Goal: Complete application form

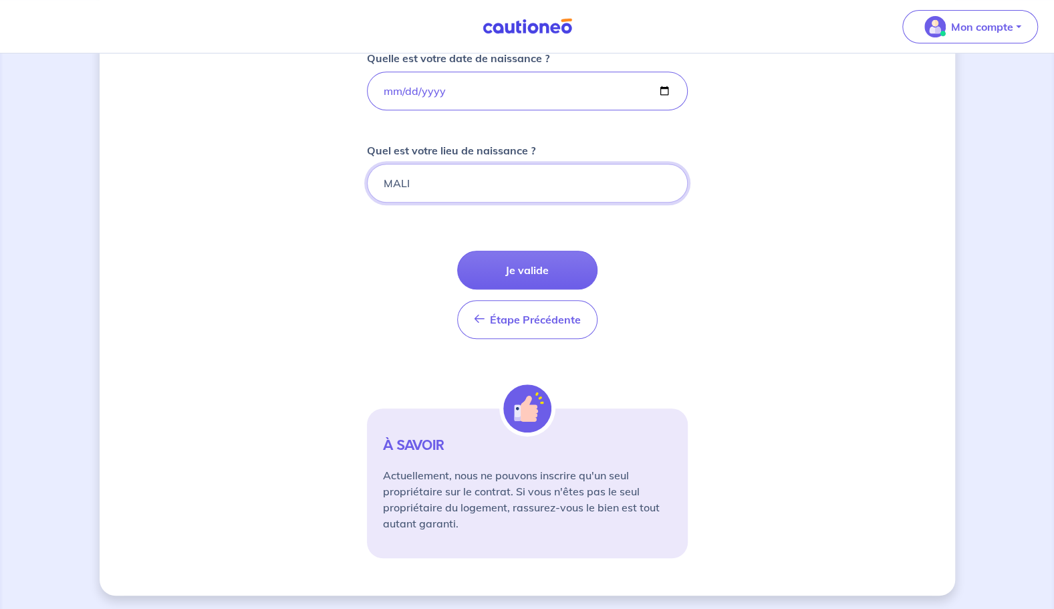
click at [431, 180] on input "MALI" at bounding box center [527, 183] width 321 height 39
type input "M"
type input "BAMAKO"
click at [636, 259] on form "Quelle est votre adresse ? [STREET_ADDRESS][PERSON_NAME] Sélectionnez l'adresse…" at bounding box center [527, 231] width 321 height 654
click at [560, 266] on button "Je valide" at bounding box center [527, 270] width 140 height 39
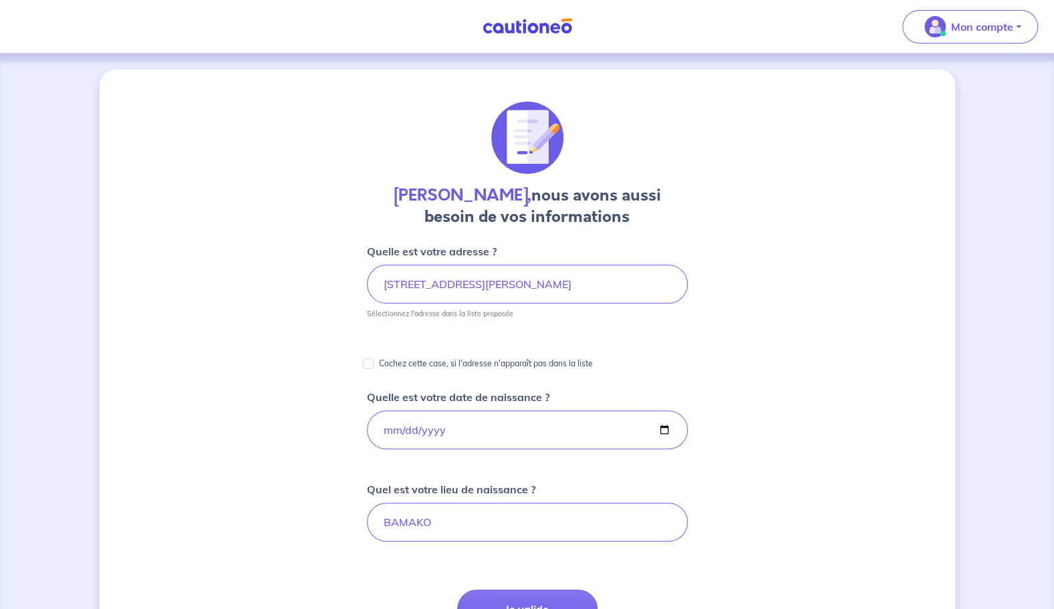
scroll to position [70, 0]
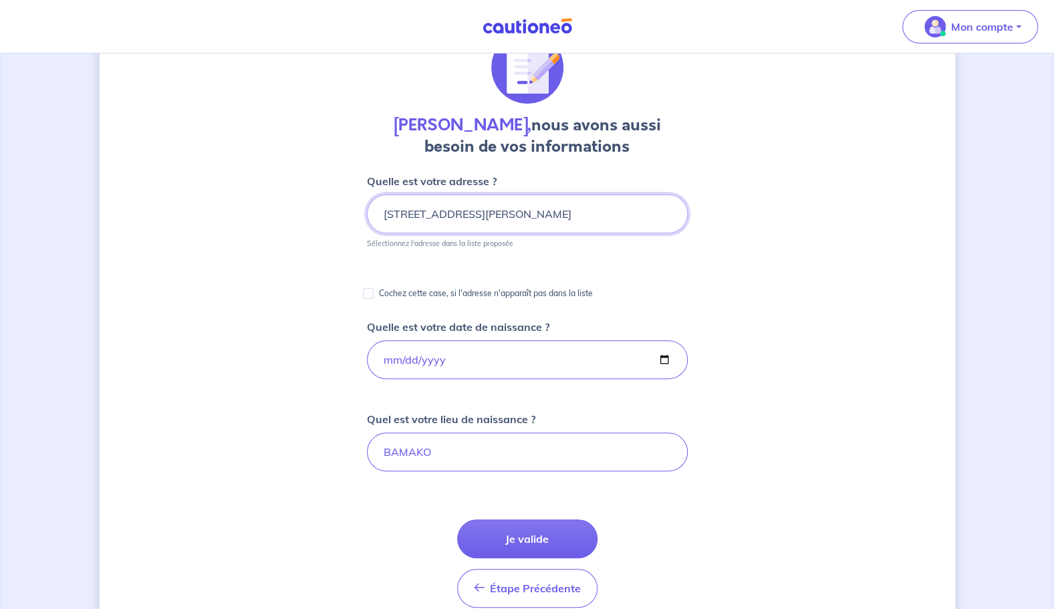
click at [585, 218] on input "[STREET_ADDRESS][PERSON_NAME]" at bounding box center [527, 213] width 321 height 39
click at [580, 341] on input "[DATE]" at bounding box center [527, 359] width 321 height 39
click at [668, 369] on input "[DATE]" at bounding box center [527, 359] width 321 height 39
click at [668, 362] on input "[DATE]" at bounding box center [527, 359] width 321 height 39
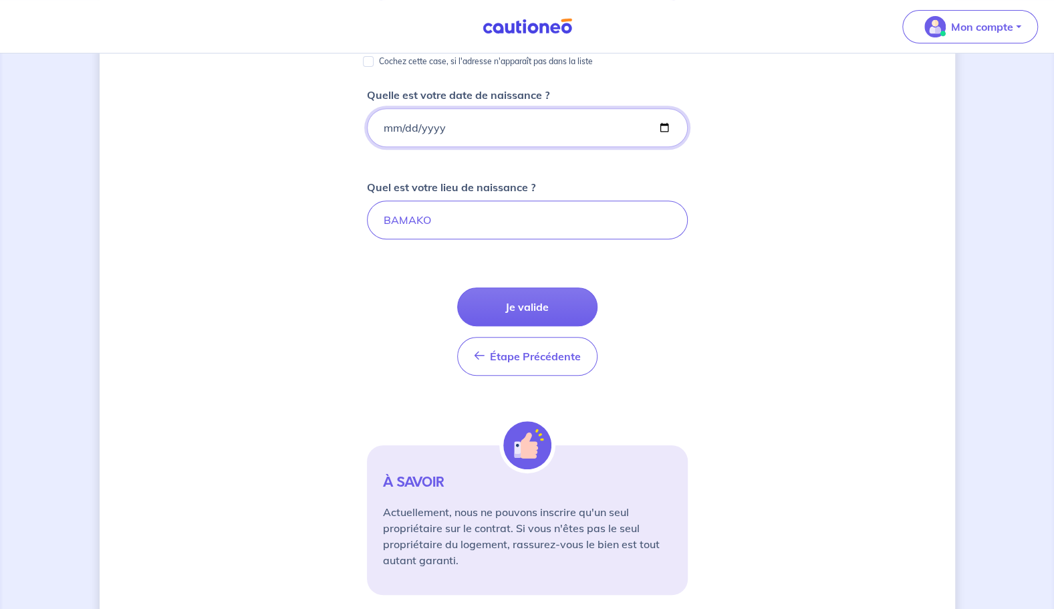
scroll to position [303, 0]
drag, startPoint x: 472, startPoint y: 221, endPoint x: 227, endPoint y: 238, distance: 245.9
click at [227, 238] on div "Samba Koita, nous avons aussi besoin de vos informations Quelle est votre adres…" at bounding box center [527, 199] width 855 height 865
click at [492, 298] on div "Étape Précédente Précédent Je valide Je valide" at bounding box center [527, 331] width 140 height 88
click at [434, 222] on input "Quel est votre lieu de naissance ?" at bounding box center [527, 219] width 321 height 39
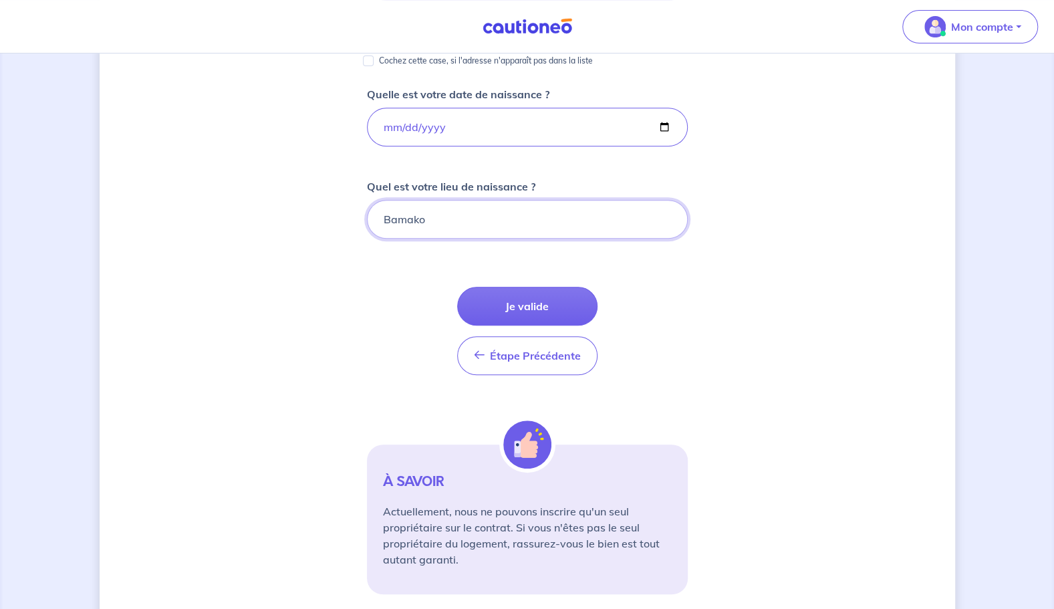
type input "Bamako"
click at [821, 270] on div "Samba Koita, nous avons aussi besoin de vos informations Quelle est votre adres…" at bounding box center [527, 199] width 855 height 865
click at [559, 315] on button "Je valide" at bounding box center [527, 306] width 140 height 39
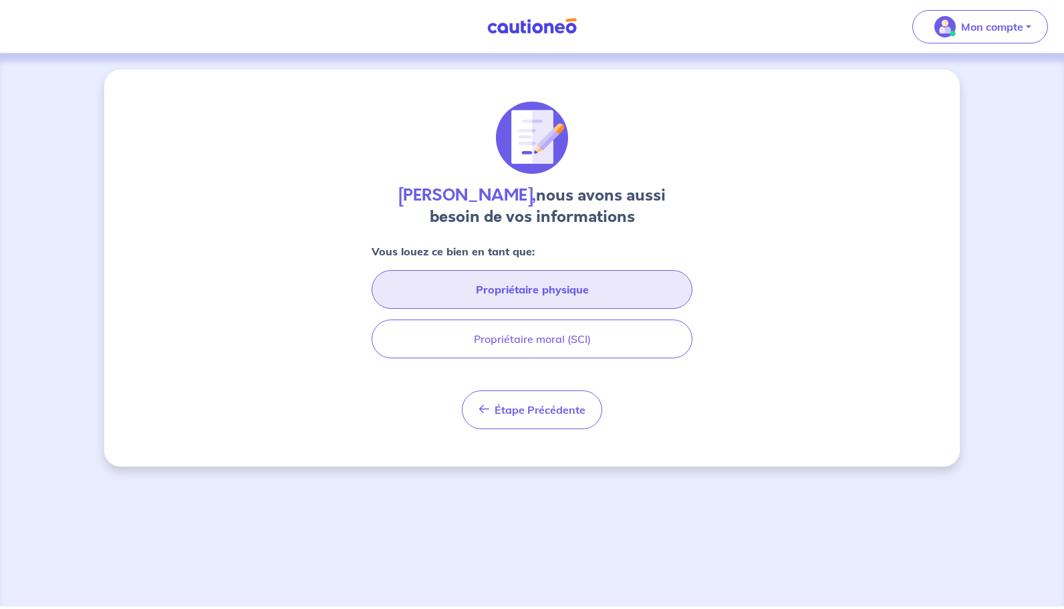
click at [564, 293] on button "Propriétaire physique" at bounding box center [532, 289] width 321 height 39
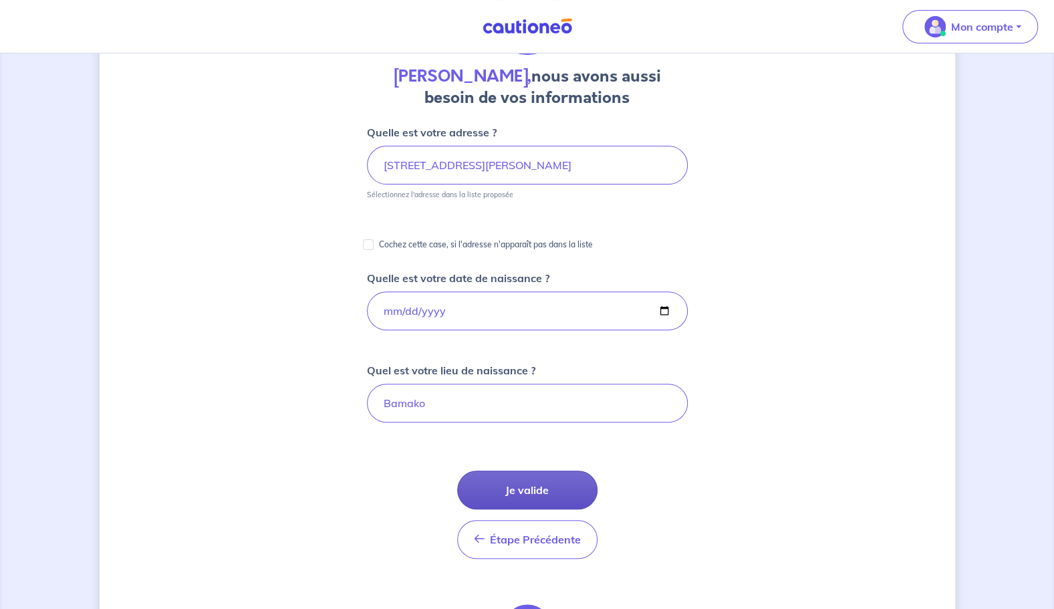
click at [527, 488] on button "Je valide" at bounding box center [527, 489] width 140 height 39
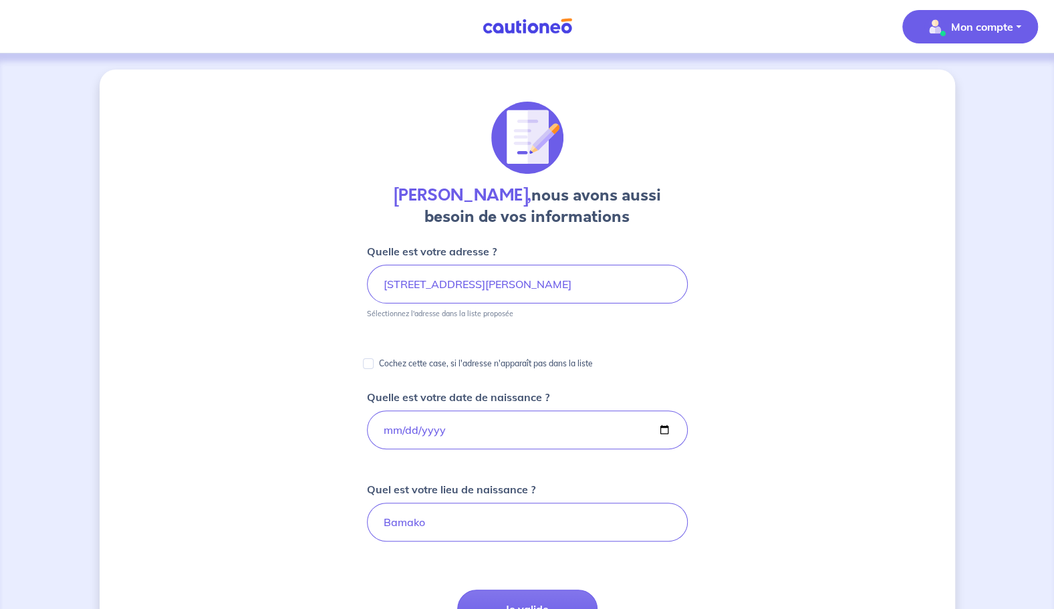
click at [971, 32] on p "Mon compte" at bounding box center [982, 27] width 62 height 16
click at [923, 318] on div "Samba Koita, nous avons aussi besoin de vos informations Quelle est votre adres…" at bounding box center [527, 501] width 855 height 865
click at [569, 295] on input "[STREET_ADDRESS][PERSON_NAME]" at bounding box center [527, 284] width 321 height 39
drag, startPoint x: 394, startPoint y: 285, endPoint x: 805, endPoint y: 290, distance: 411.0
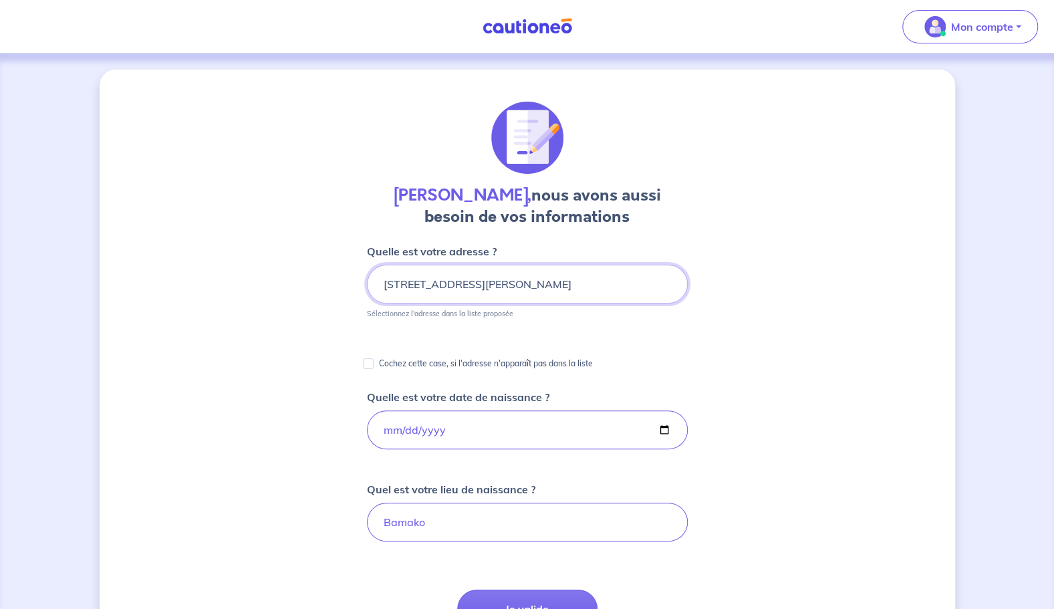
click at [805, 290] on div "Samba Koita, nous avons aussi besoin de vos informations Quelle est votre adres…" at bounding box center [527, 501] width 855 height 865
type input "3"
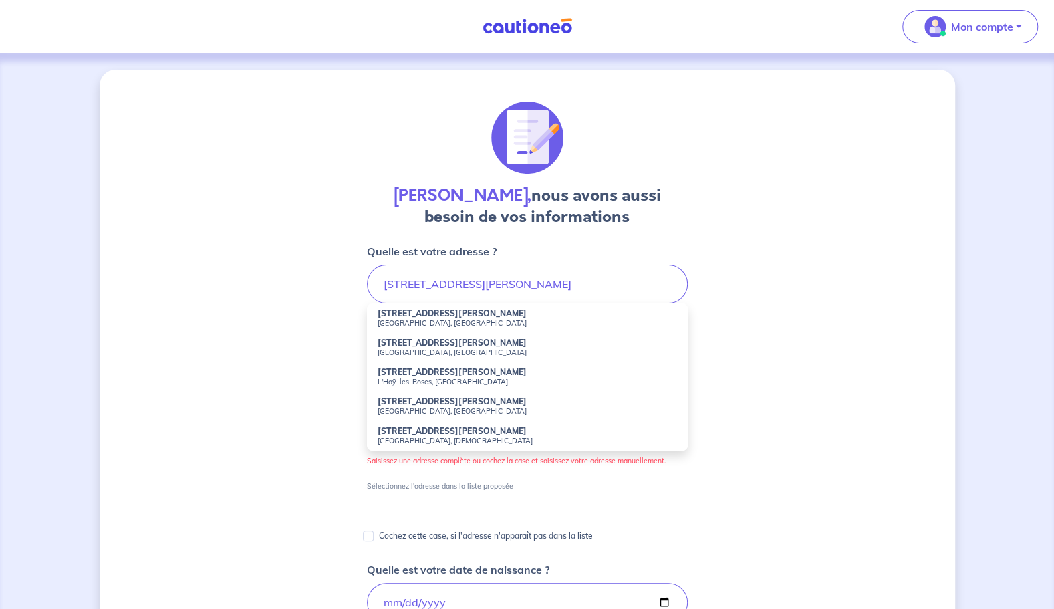
click at [460, 343] on strong "[STREET_ADDRESS][PERSON_NAME]" at bounding box center [452, 342] width 149 height 10
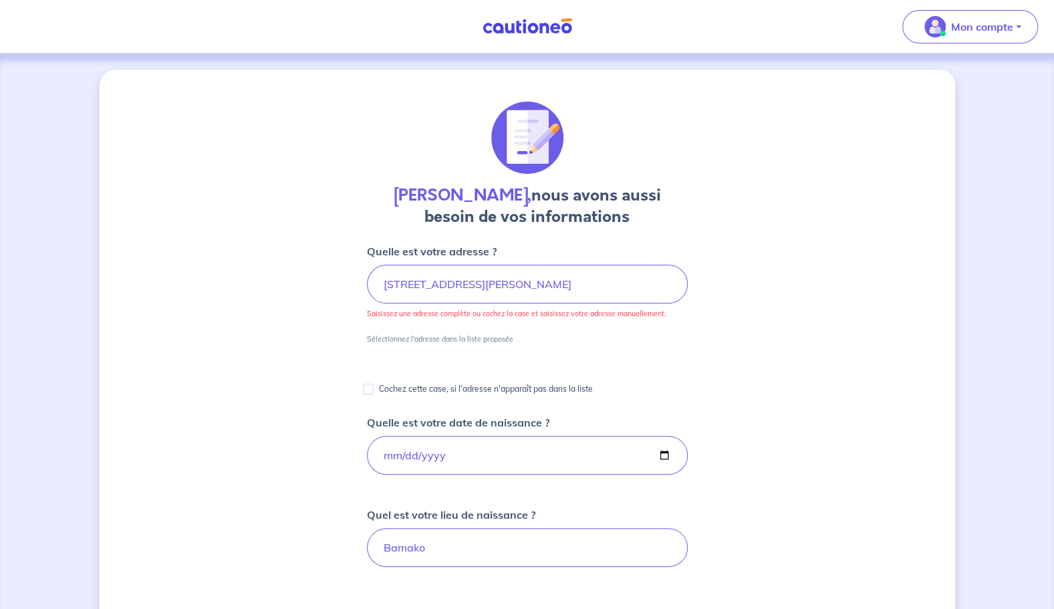
type input "[STREET_ADDRESS][PERSON_NAME]"
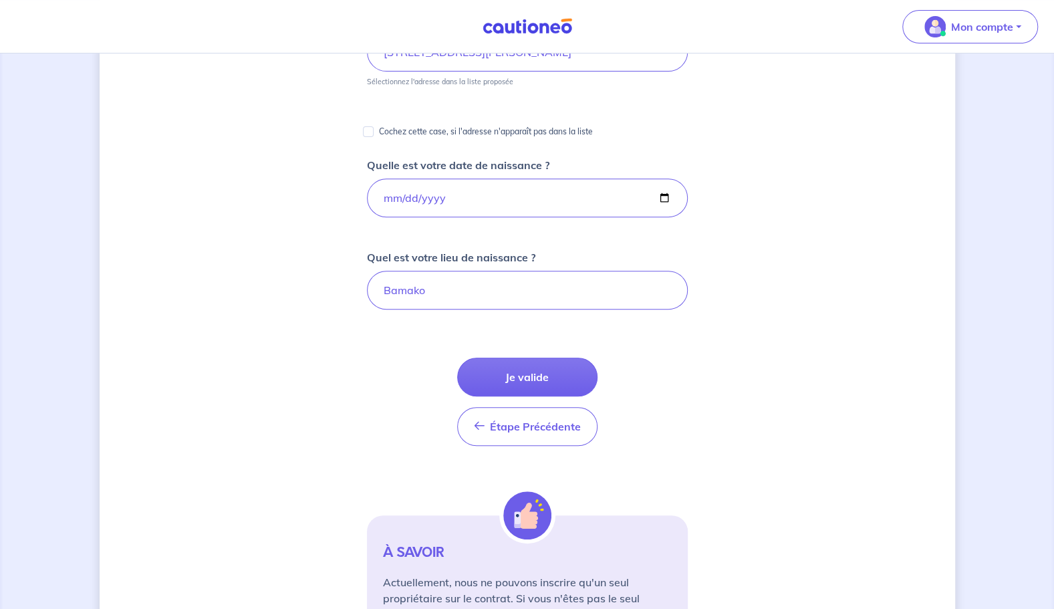
scroll to position [241, 0]
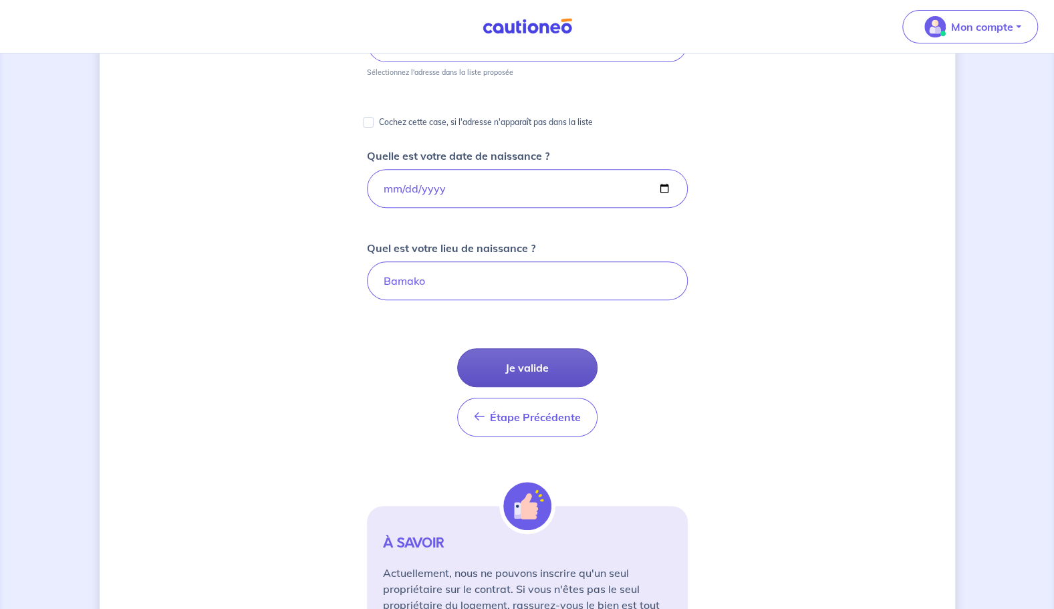
click at [529, 356] on button "Je valide" at bounding box center [527, 367] width 140 height 39
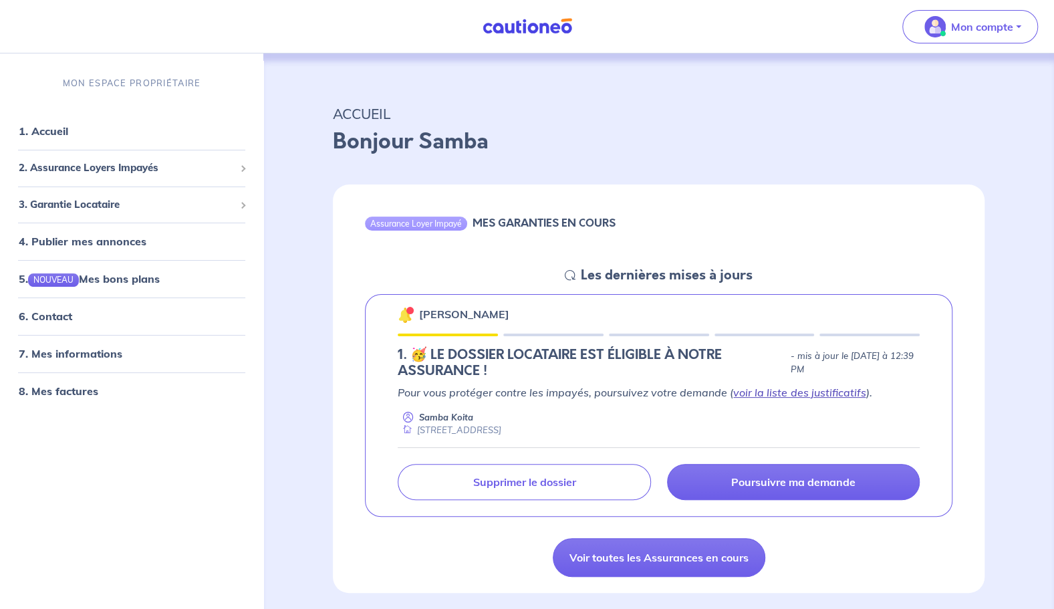
click at [775, 392] on link "voir la liste des justificatifs" at bounding box center [799, 392] width 132 height 13
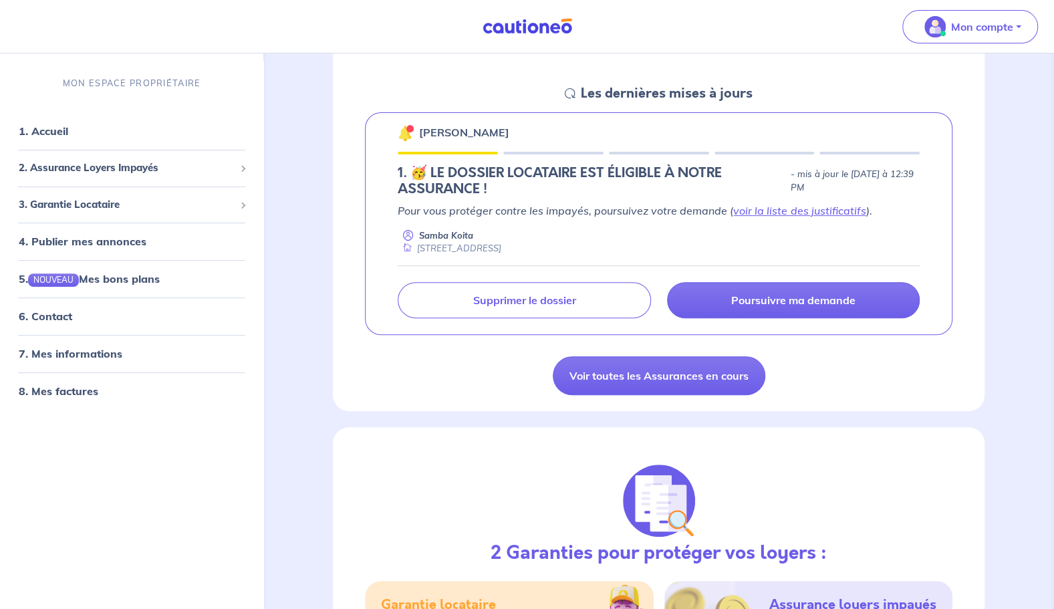
scroll to position [186, 0]
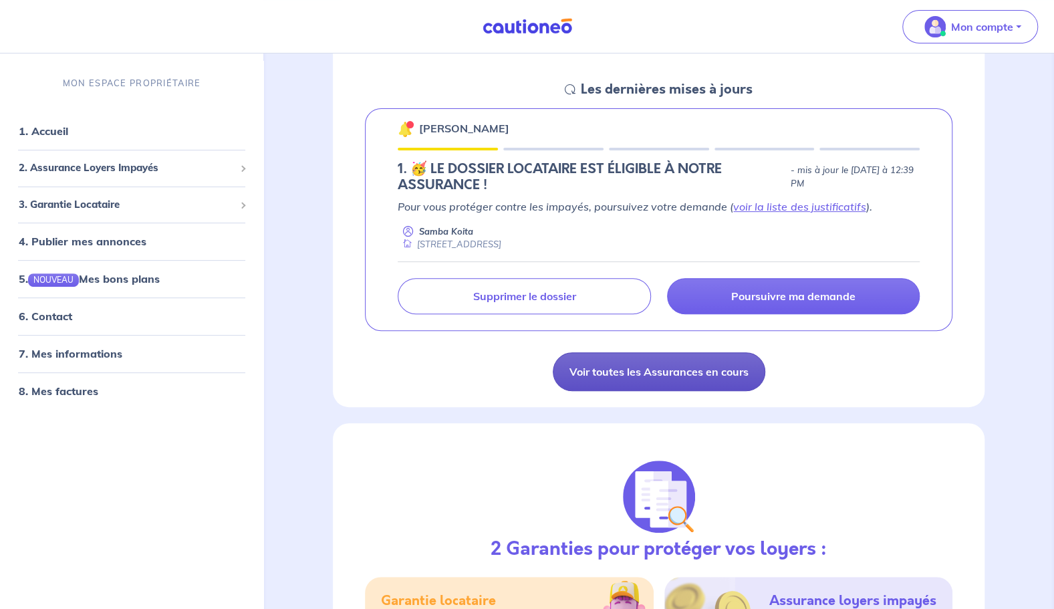
click at [751, 375] on link "Voir toutes les Assurances en cours" at bounding box center [659, 371] width 212 height 39
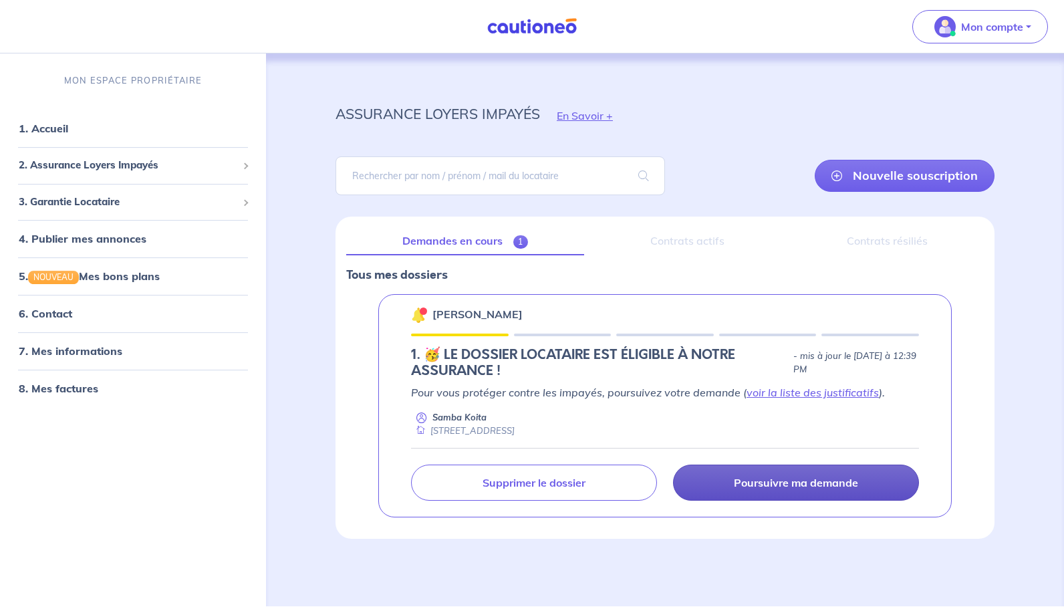
click at [782, 480] on p "Poursuivre ma demande" at bounding box center [796, 482] width 124 height 13
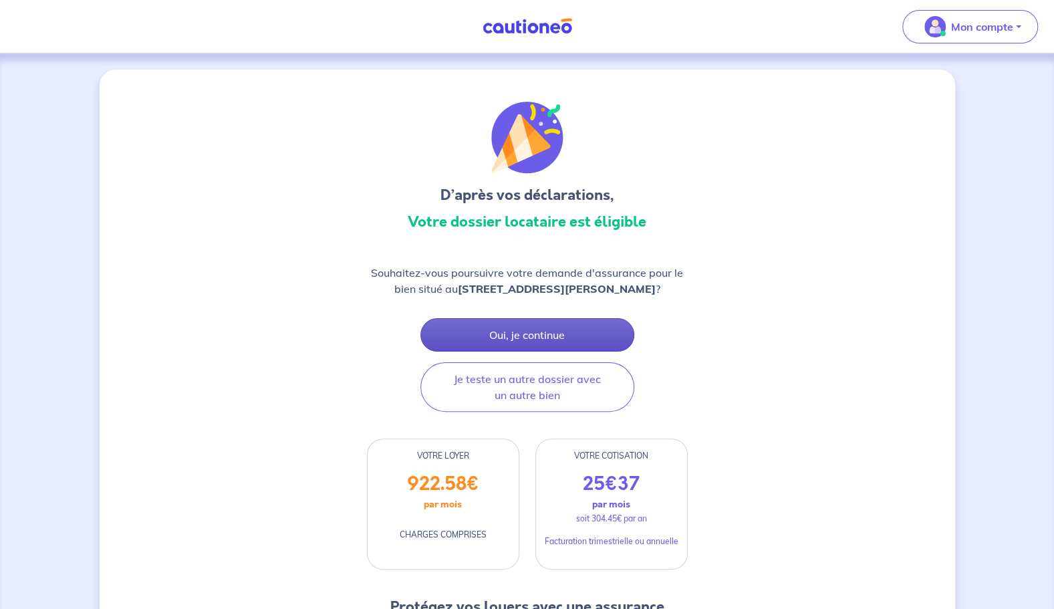
click at [535, 339] on button "Oui, je continue" at bounding box center [527, 334] width 214 height 33
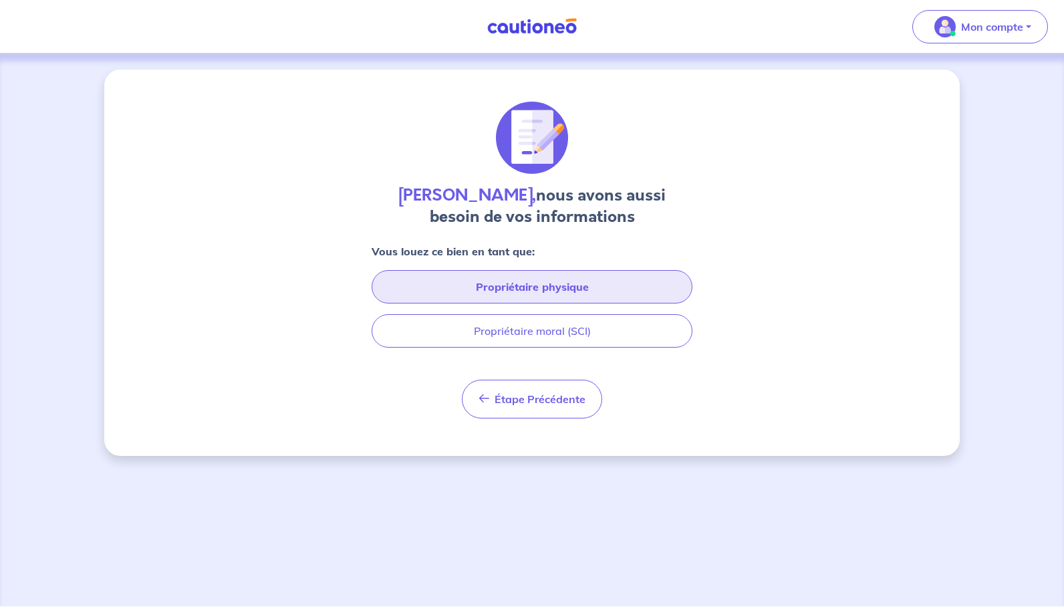
click at [618, 285] on button "Propriétaire physique" at bounding box center [532, 286] width 321 height 33
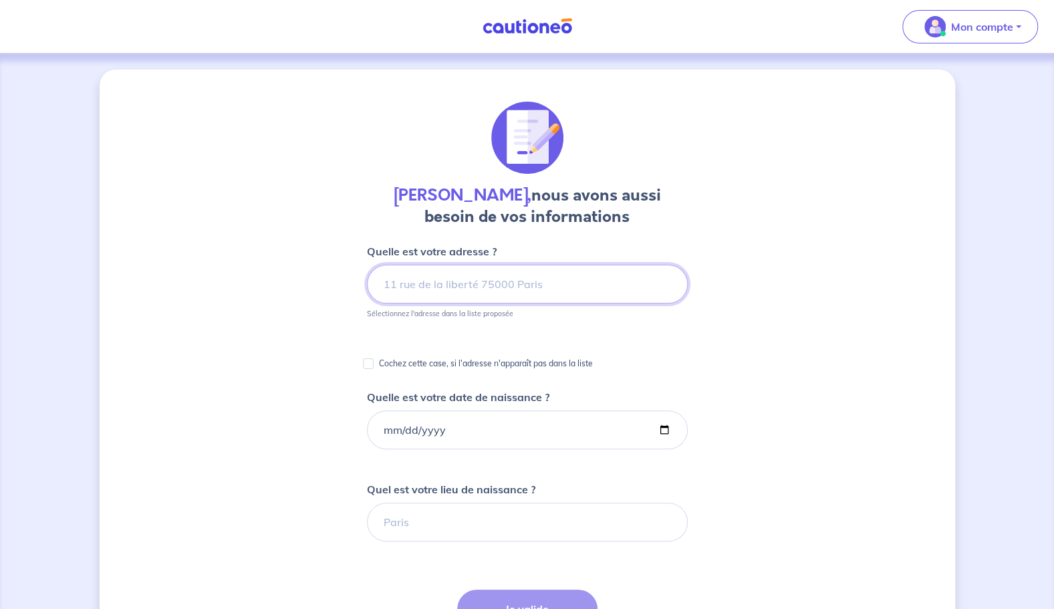
click at [582, 287] on input at bounding box center [527, 284] width 321 height 39
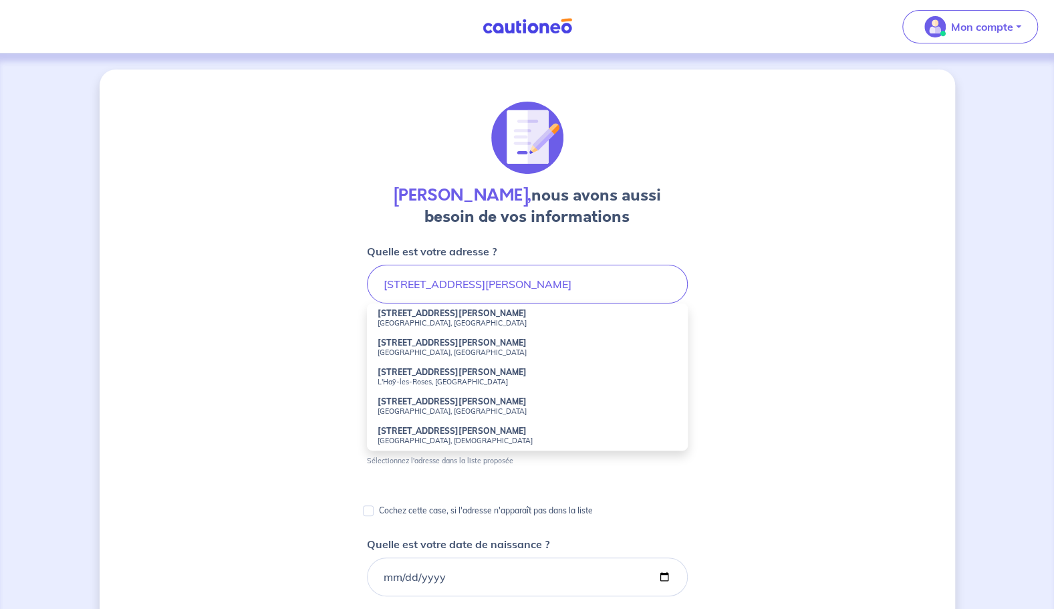
click at [499, 344] on strong "[STREET_ADDRESS][PERSON_NAME]" at bounding box center [452, 342] width 149 height 10
type input "[STREET_ADDRESS][PERSON_NAME]"
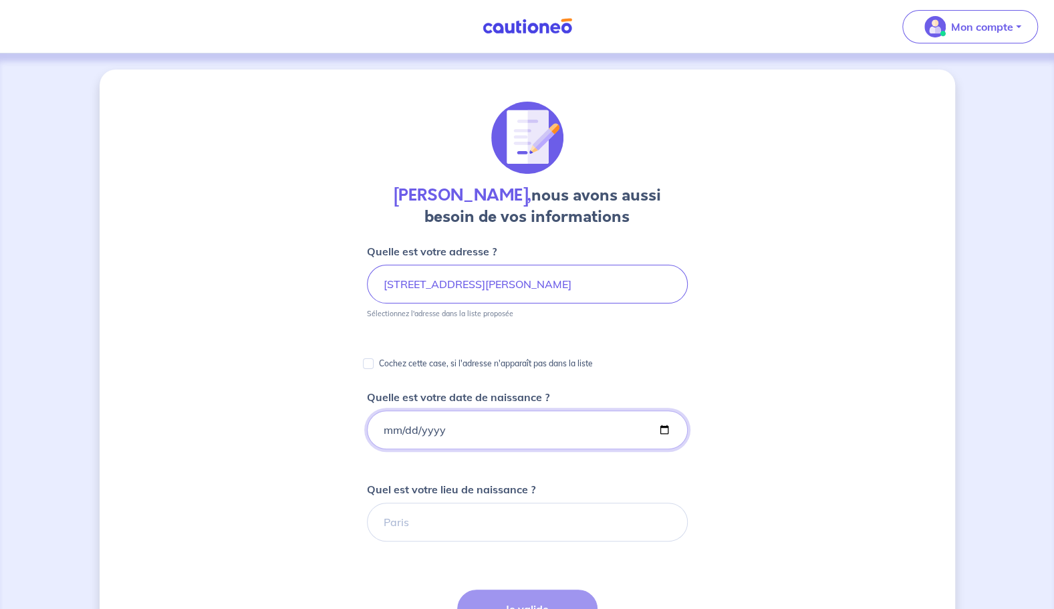
click at [475, 425] on input "Quelle est votre date de naissance ?" at bounding box center [527, 429] width 321 height 39
type input "[DATE]"
click at [689, 537] on div "Samba Koita, nous avons aussi besoin de vos informations Quelle est votre adres…" at bounding box center [527, 501] width 855 height 865
click at [547, 503] on input "Quel est votre lieu de naissance ?" at bounding box center [527, 522] width 321 height 39
type input "Bamako"
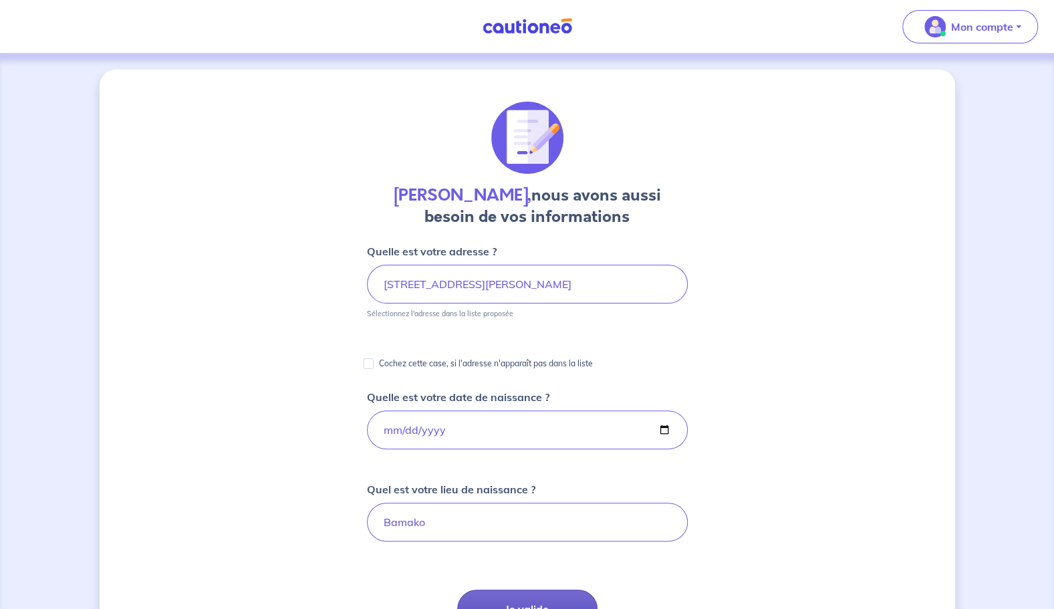
click at [518, 607] on button "Je valide" at bounding box center [527, 608] width 140 height 39
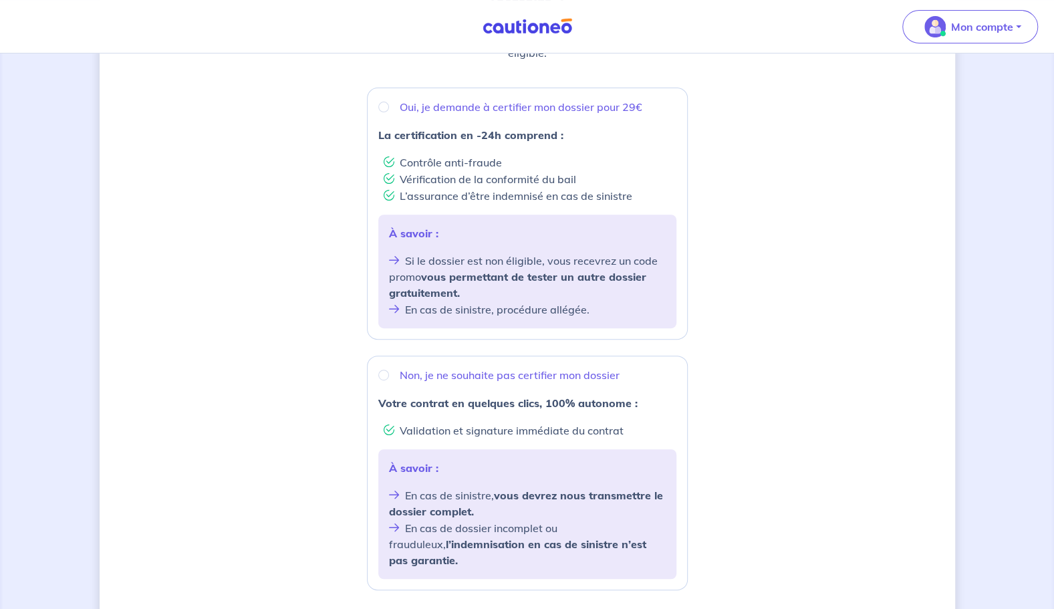
scroll to position [226, 0]
click at [414, 374] on p "Non, je ne souhaite pas certifier mon dossier" at bounding box center [510, 374] width 220 height 16
click at [389, 374] on input "Non, je ne souhaite pas certifier mon dossier" at bounding box center [383, 374] width 11 height 11
radio input "true"
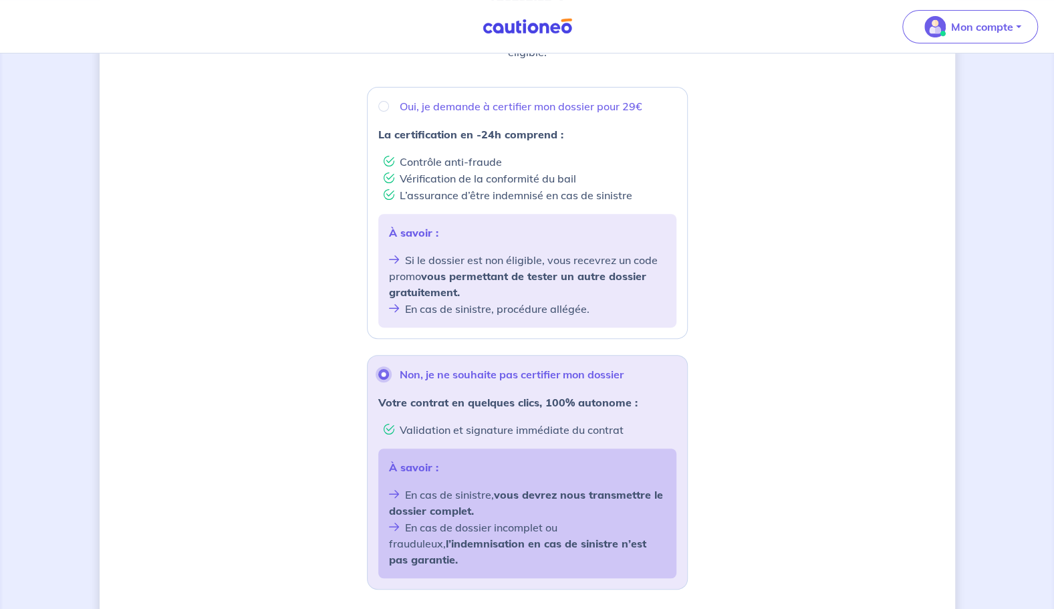
scroll to position [387, 0]
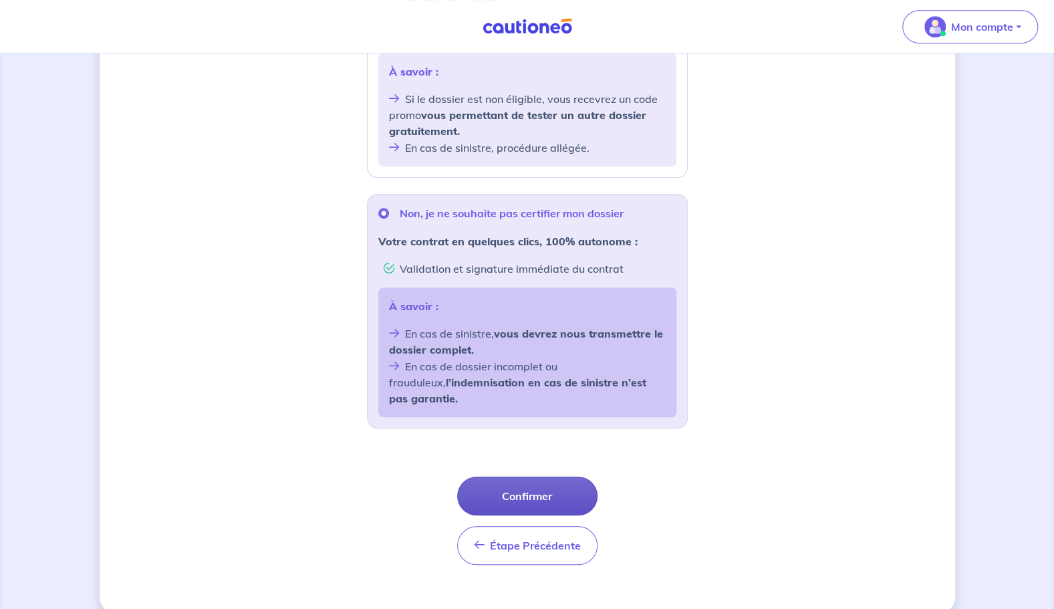
click at [563, 476] on button "Confirmer" at bounding box center [527, 495] width 140 height 39
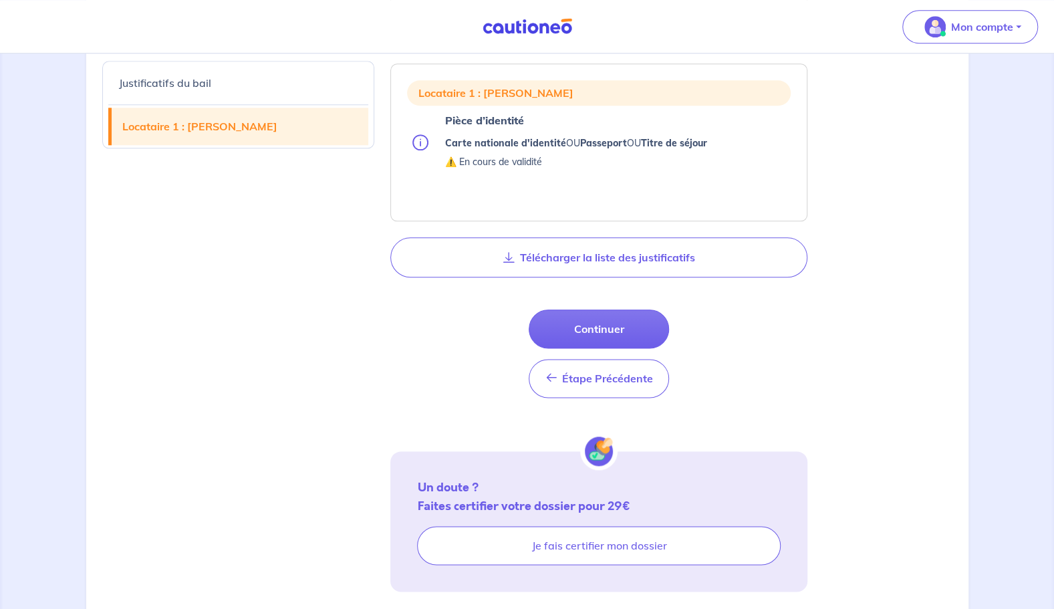
scroll to position [883, 0]
